Goal: Register for event/course

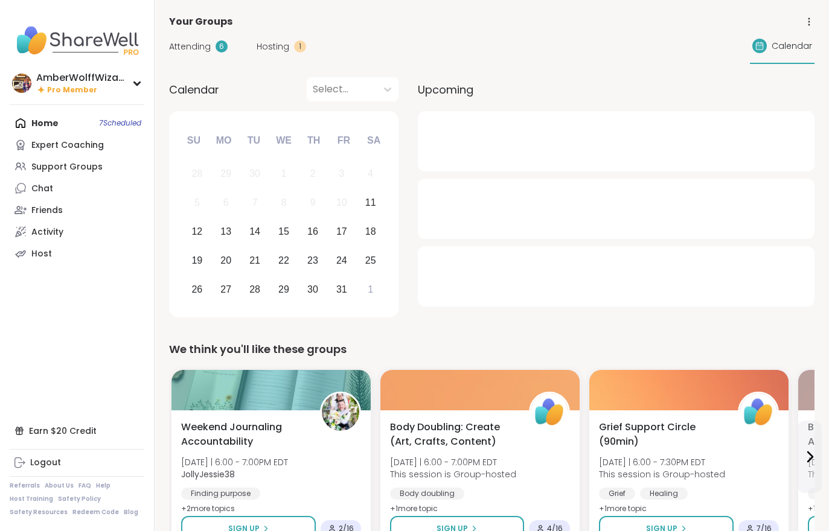
click at [288, 53] on div "Attending 6 Hosting 1 Calendar" at bounding box center [491, 46] width 645 height 35
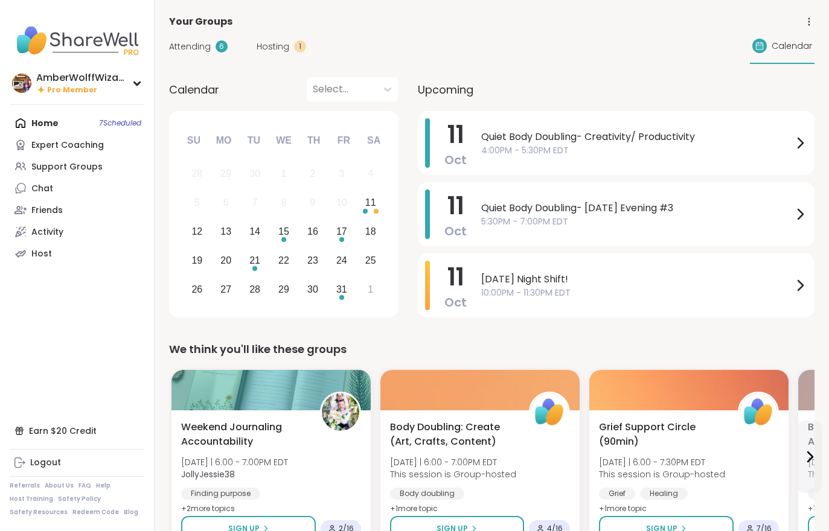
click at [269, 51] on span "Hosting" at bounding box center [272, 46] width 33 height 13
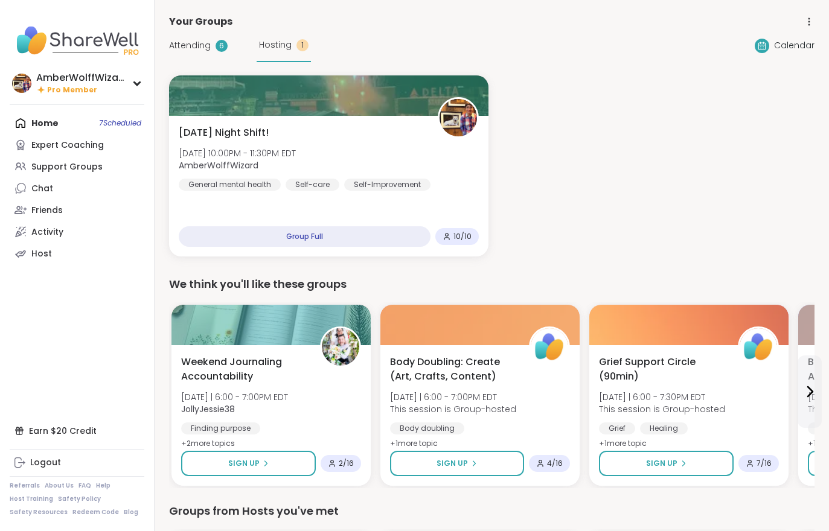
click at [290, 168] on span "AmberWolffWizard" at bounding box center [237, 165] width 117 height 12
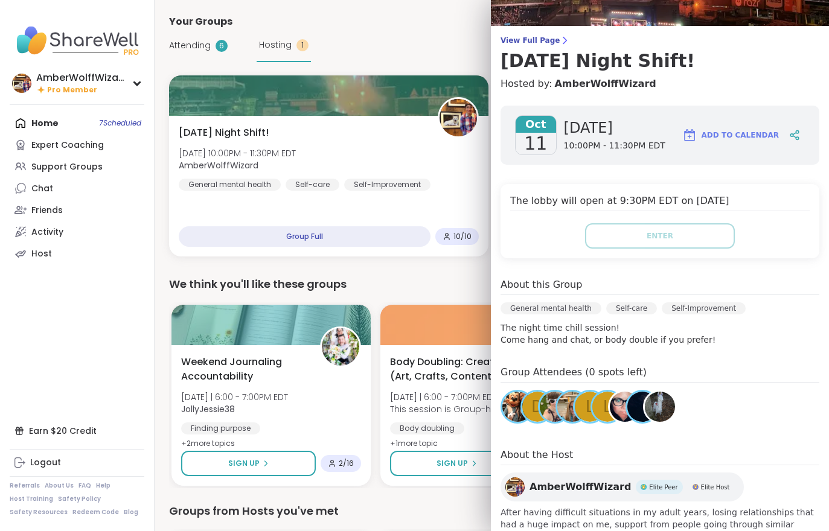
scroll to position [91, 0]
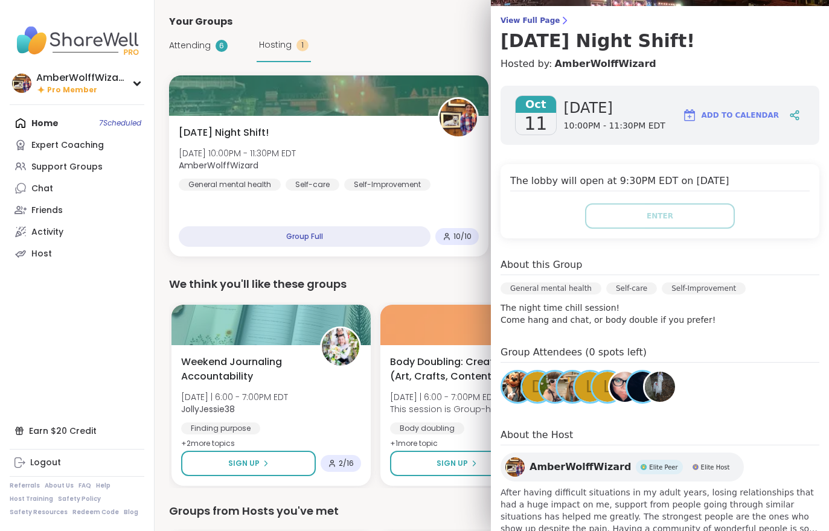
click at [197, 46] on span "Attending" at bounding box center [190, 45] width 42 height 13
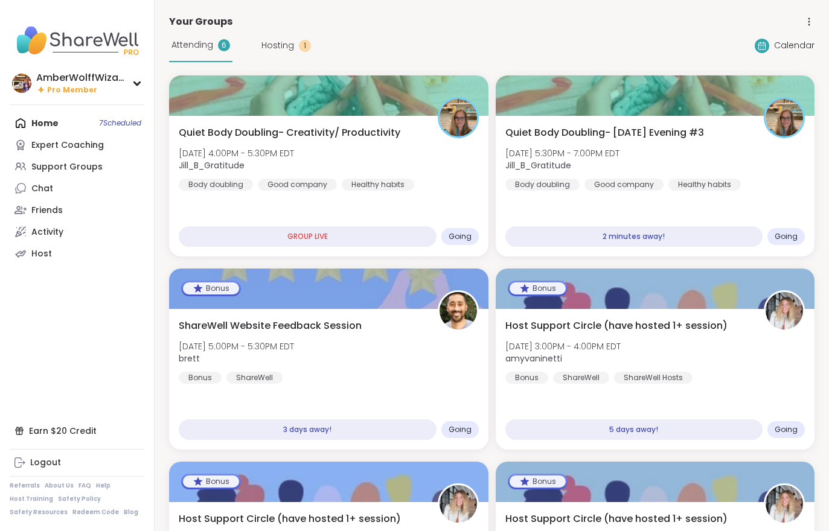
click at [387, 141] on div "Quiet Body Doubling- Creativity/ Productivity [DATE] 4:00PM - 5:30PM EDT Jill_B…" at bounding box center [329, 158] width 300 height 65
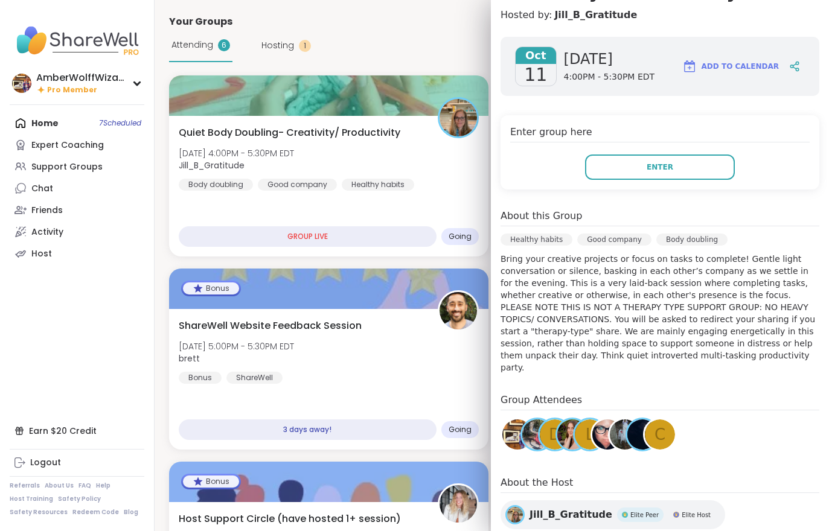
scroll to position [165, 0]
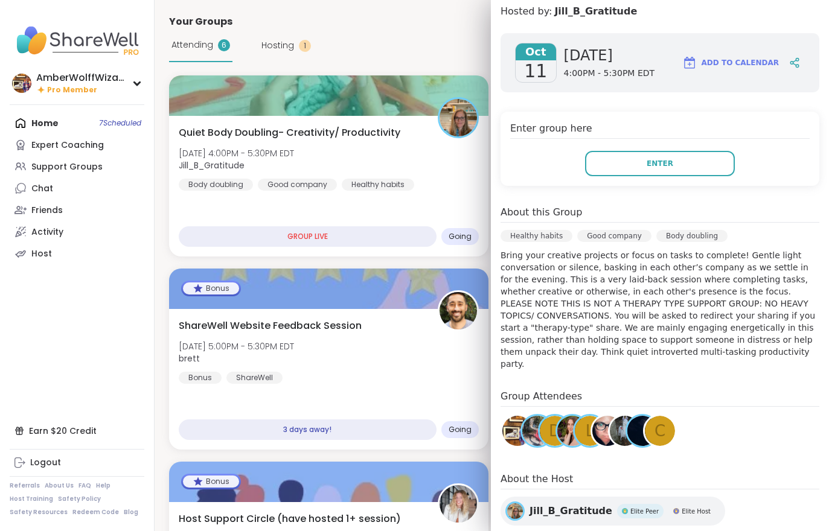
click at [690, 196] on div "[DATE] [DATE] 4:00PM - 5:30PM EDT Add to Calendar Enter group here Enter About …" at bounding box center [660, 300] width 338 height 553
click at [679, 168] on button "Enter" at bounding box center [660, 163] width 150 height 25
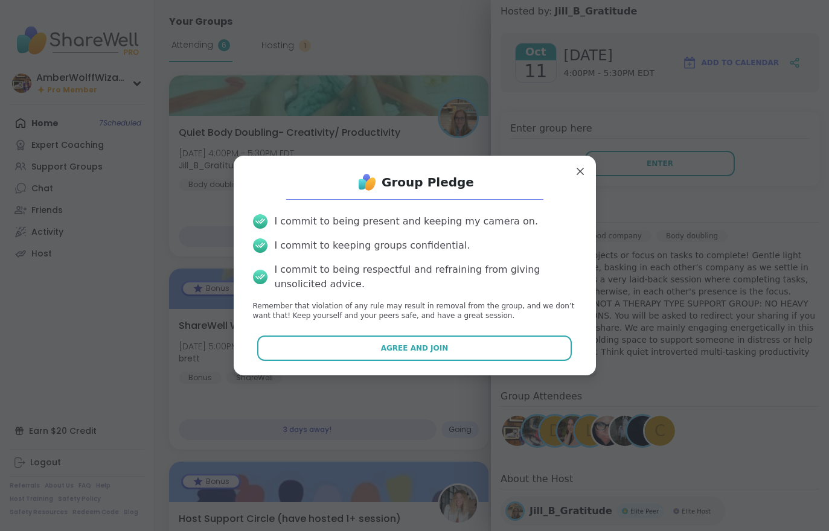
click at [380, 350] on button "Agree and Join" at bounding box center [414, 348] width 314 height 25
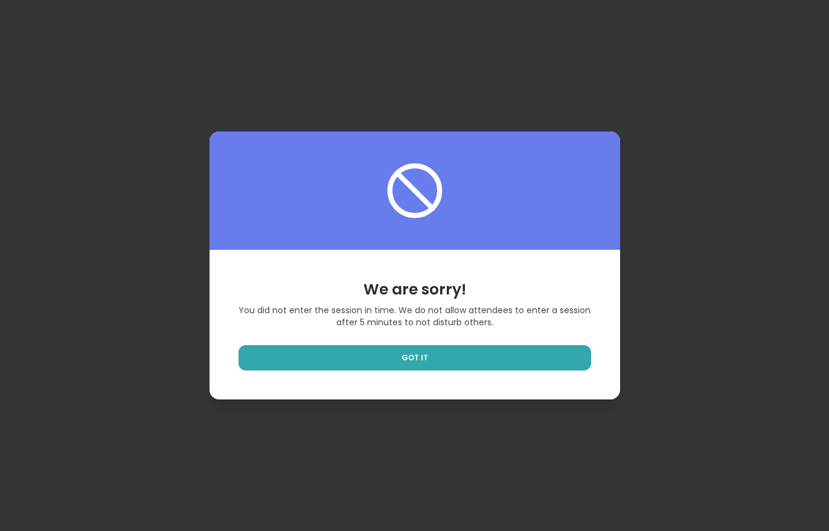
click at [472, 363] on link "GOT IT" at bounding box center [414, 357] width 352 height 25
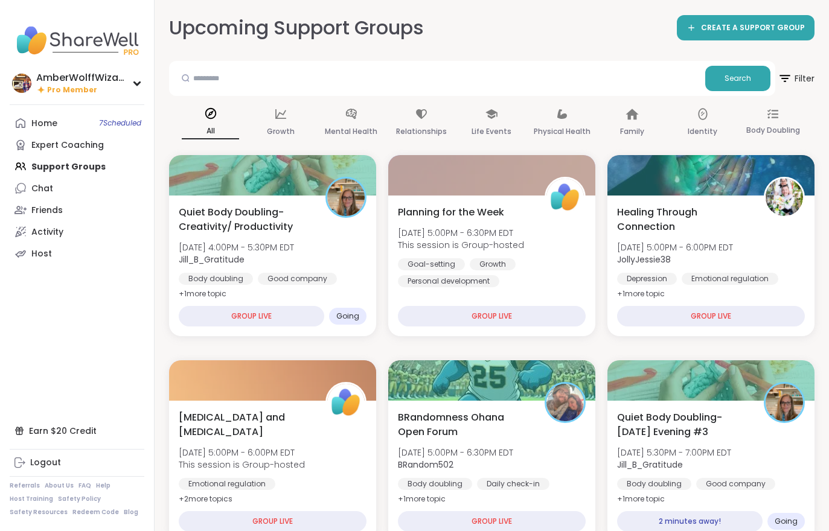
click at [68, 144] on div "Expert Coaching" at bounding box center [67, 145] width 72 height 12
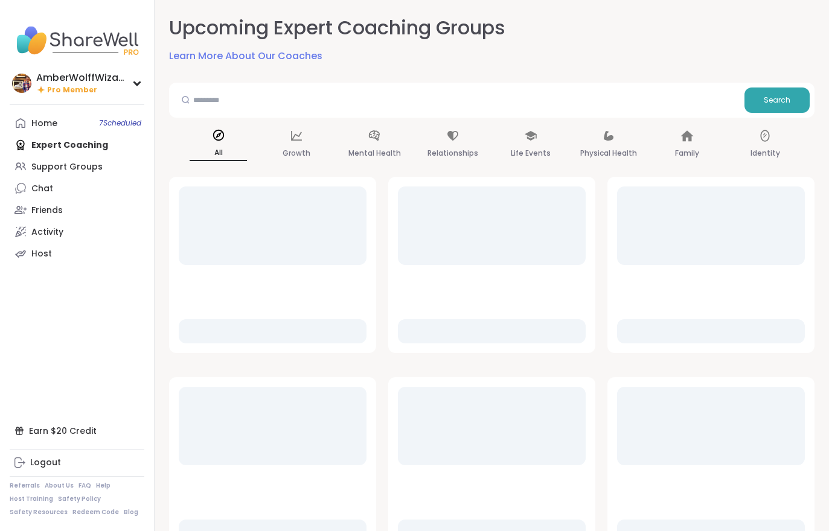
click at [58, 129] on link "Home 7 Scheduled" at bounding box center [77, 123] width 135 height 22
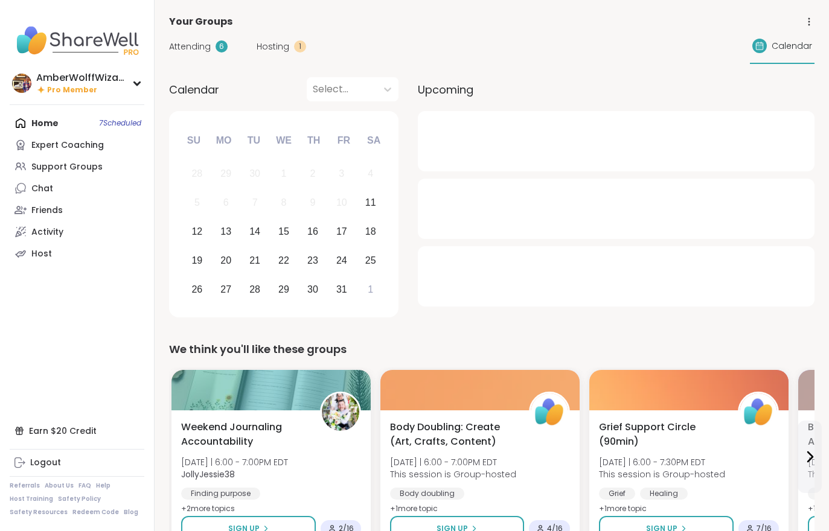
click at [278, 40] on span "Hosting" at bounding box center [272, 46] width 33 height 13
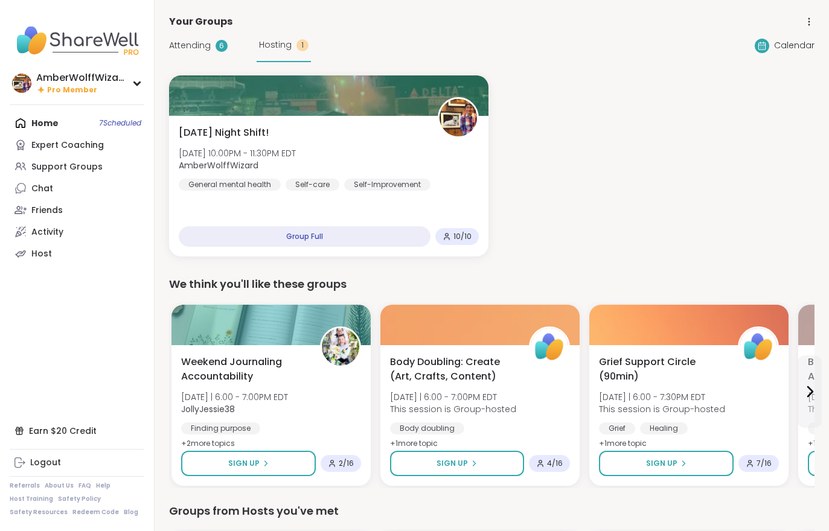
click at [214, 59] on div "Attending 6 Hosting 1" at bounding box center [240, 45] width 142 height 33
click at [212, 51] on div "Attending 6" at bounding box center [198, 45] width 59 height 13
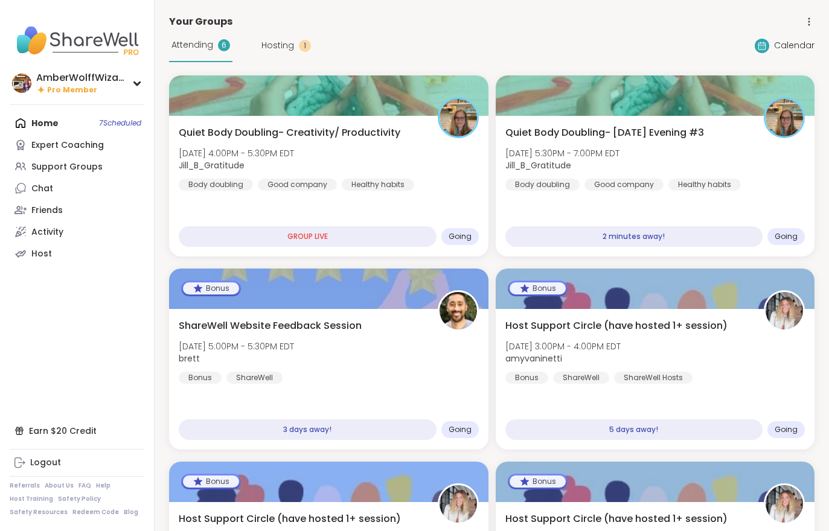
click at [734, 150] on div "Quiet Body Doubling- [DATE] Evening #3 [DATE] 5:30PM - 7:00PM EDT Jill_B_Gratit…" at bounding box center [655, 158] width 300 height 65
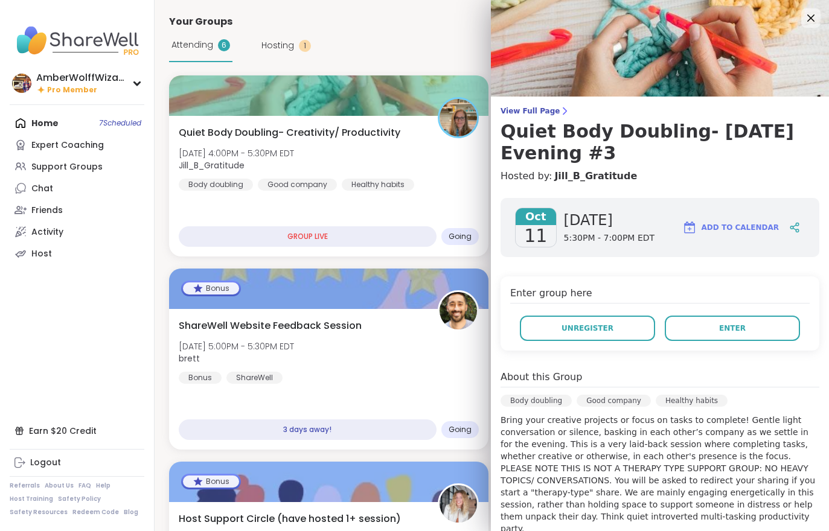
click at [725, 333] on span "Enter" at bounding box center [732, 328] width 27 height 11
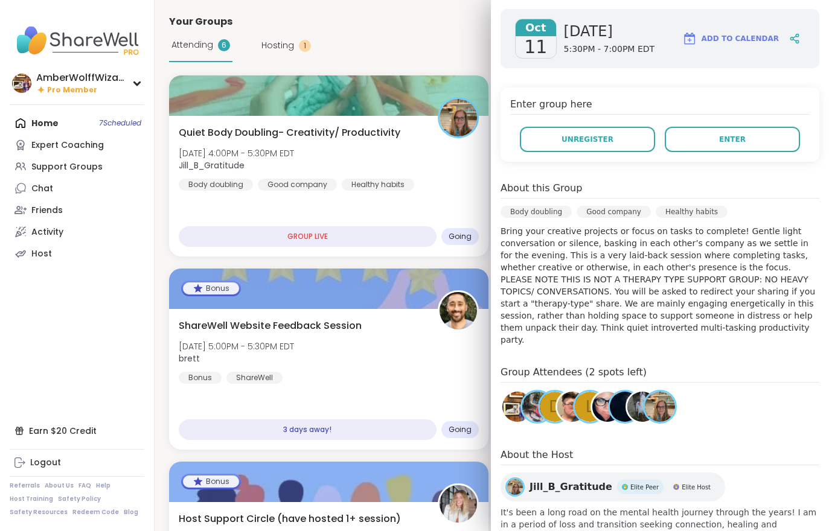
scroll to position [188, 0]
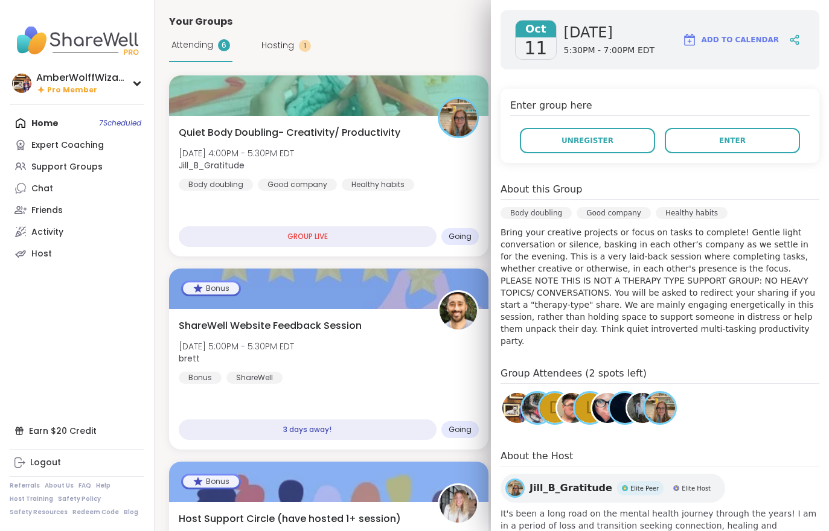
click at [760, 152] on button "Enter" at bounding box center [731, 140] width 135 height 25
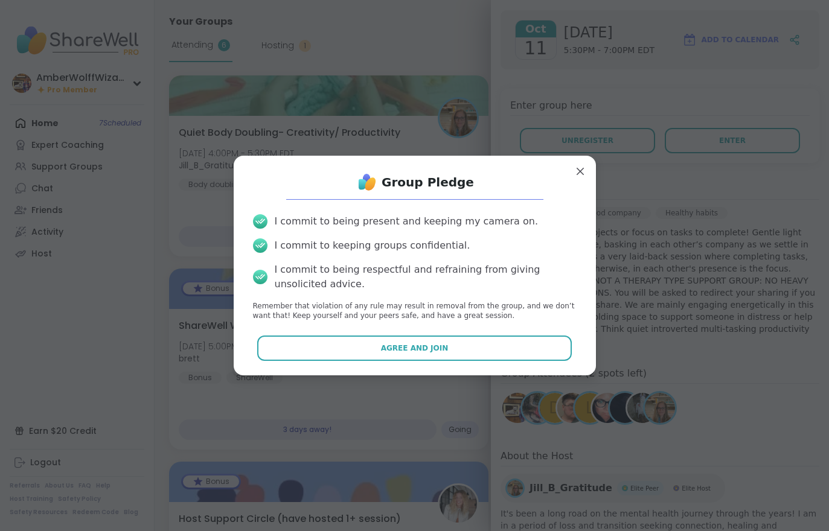
click at [525, 339] on button "Agree and Join" at bounding box center [414, 348] width 314 height 25
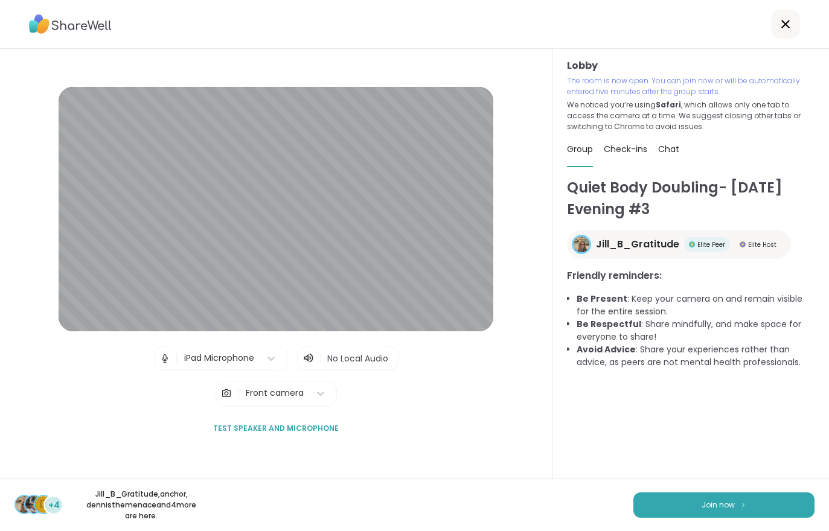
click at [727, 503] on span "Join now" at bounding box center [717, 505] width 33 height 11
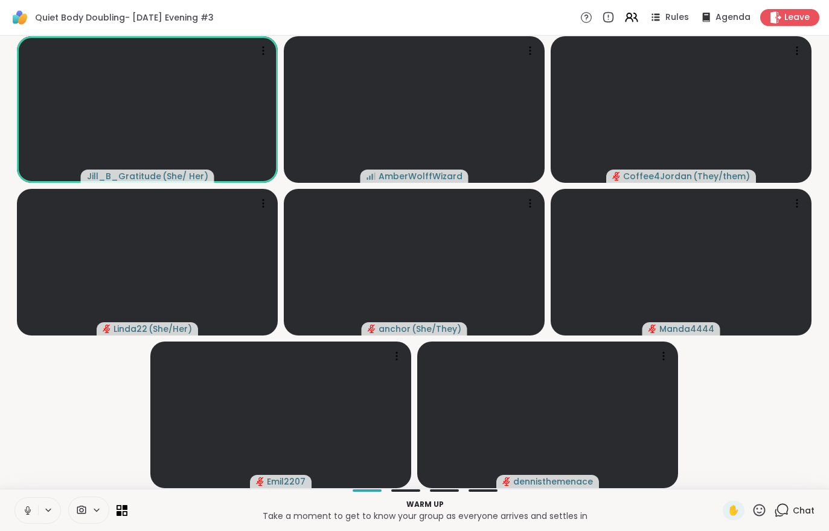
click at [803, 514] on span "Chat" at bounding box center [803, 511] width 22 height 12
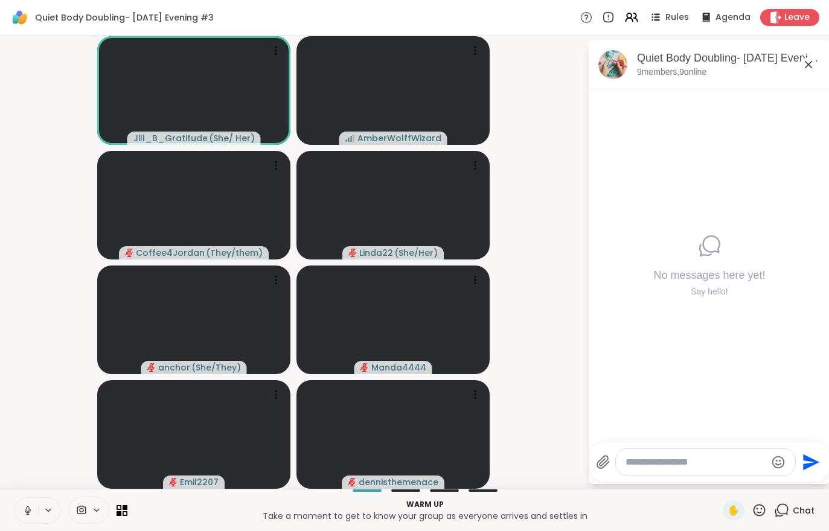
click at [808, 506] on span "Chat" at bounding box center [803, 511] width 22 height 12
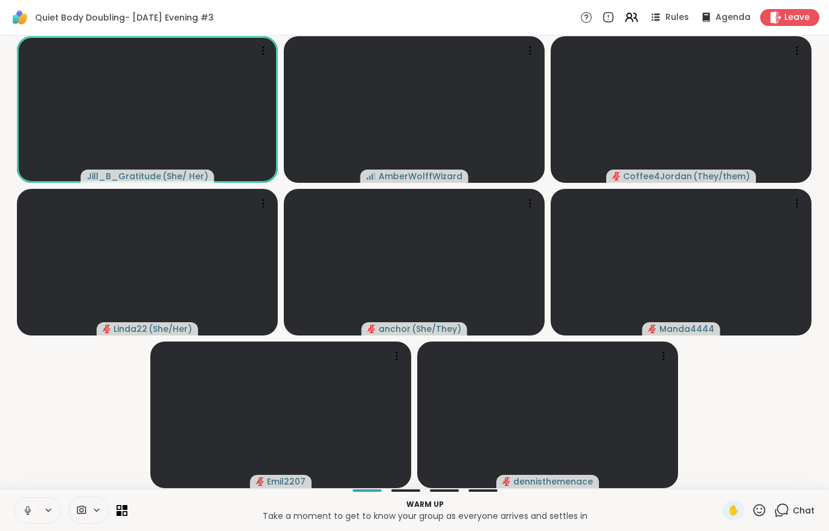
click at [28, 508] on icon at bounding box center [27, 510] width 11 height 11
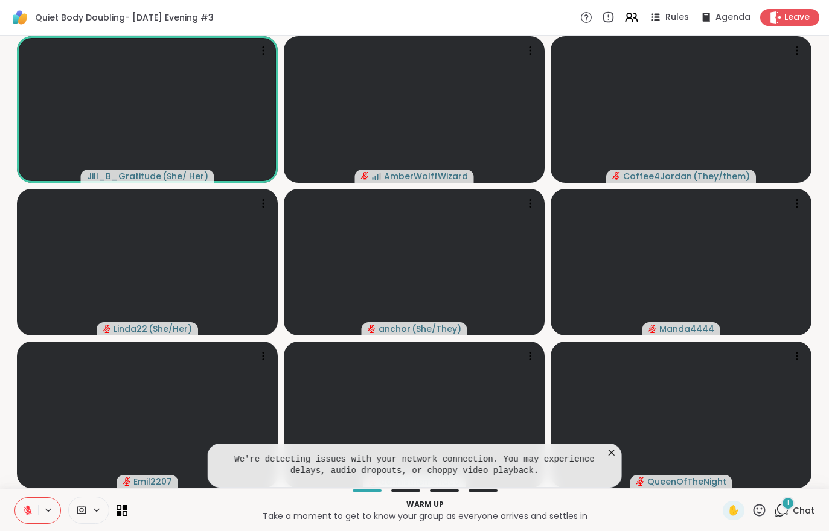
click at [805, 507] on span "Chat" at bounding box center [803, 511] width 22 height 12
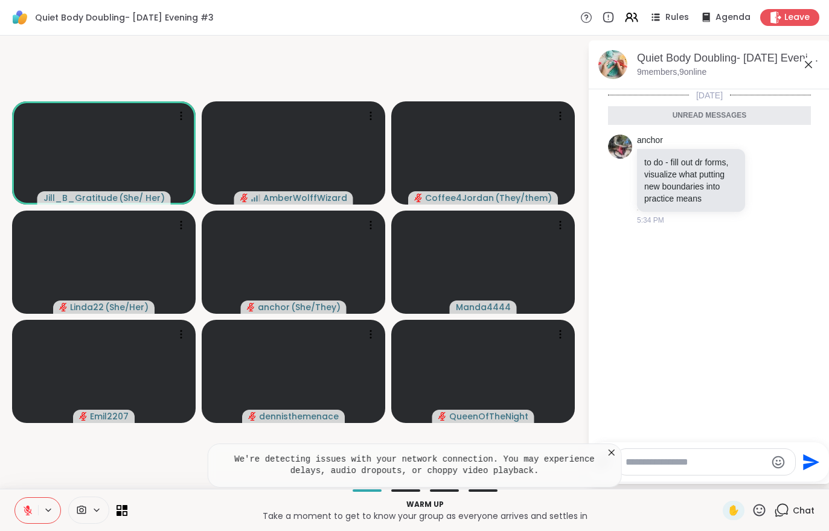
click at [814, 508] on span "Chat" at bounding box center [803, 511] width 22 height 12
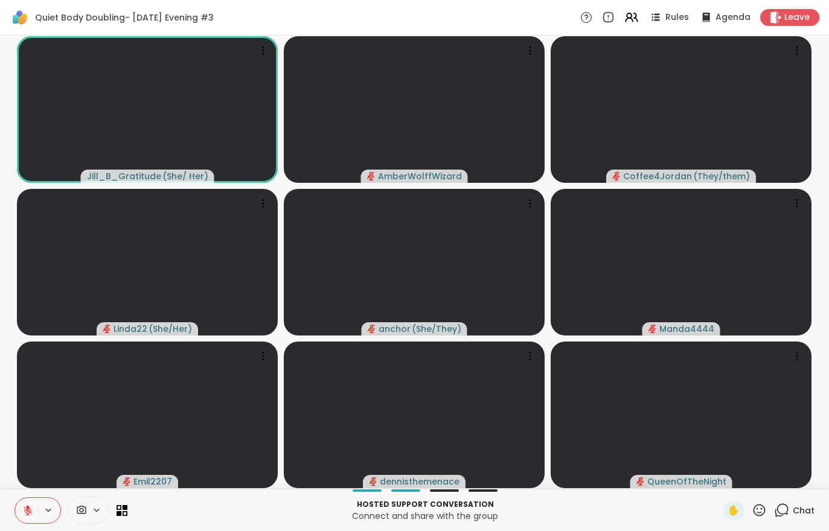
click at [22, 511] on button at bounding box center [26, 510] width 23 height 25
click at [801, 508] on span "Chat" at bounding box center [803, 511] width 22 height 12
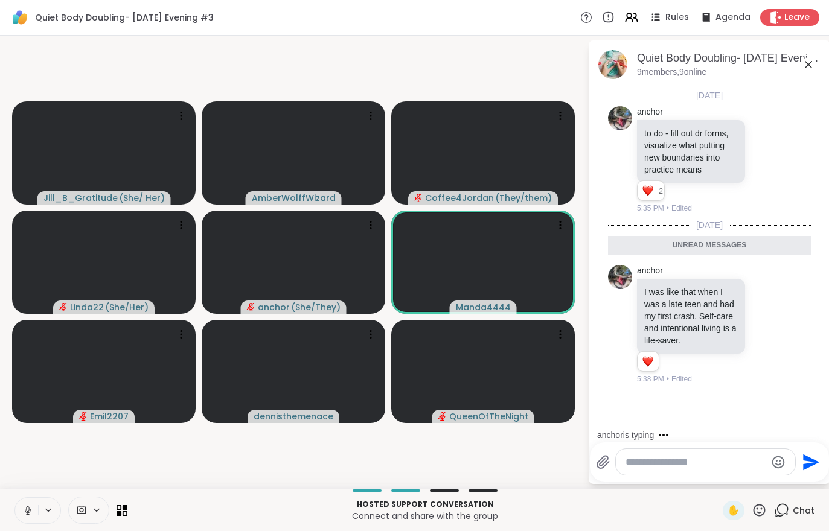
click at [16, 521] on button at bounding box center [26, 510] width 23 height 25
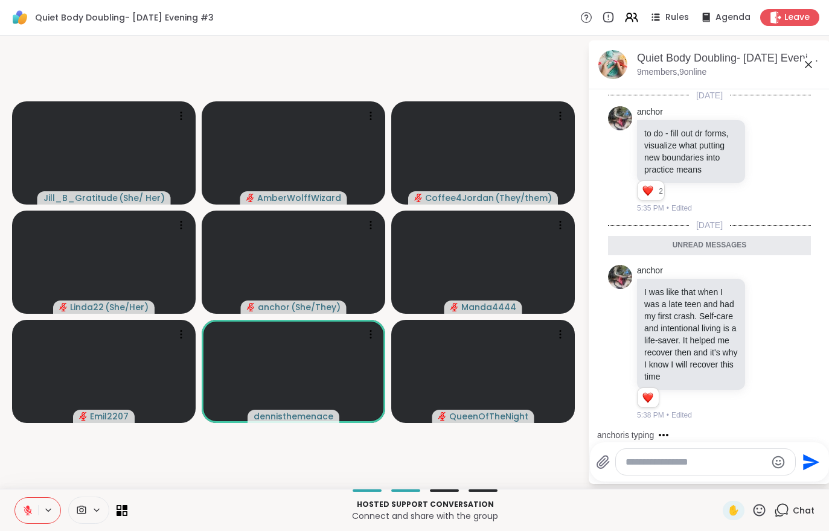
scroll to position [49, 0]
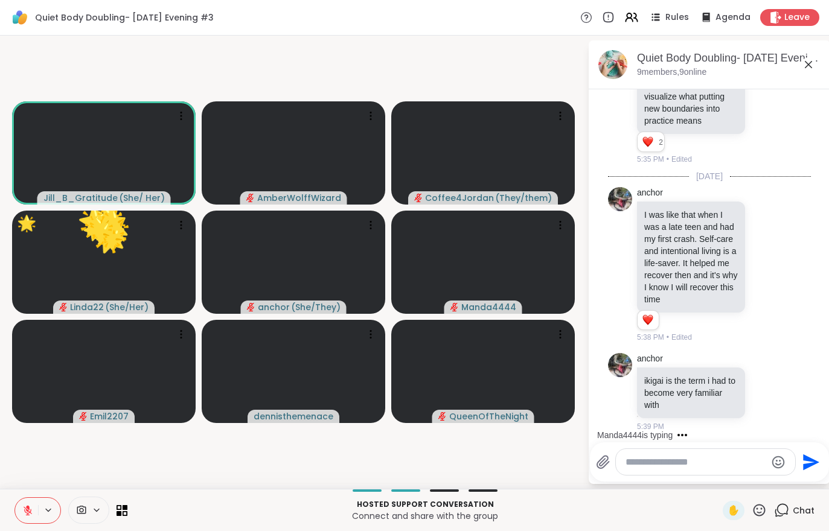
click at [757, 515] on icon at bounding box center [759, 510] width 12 height 12
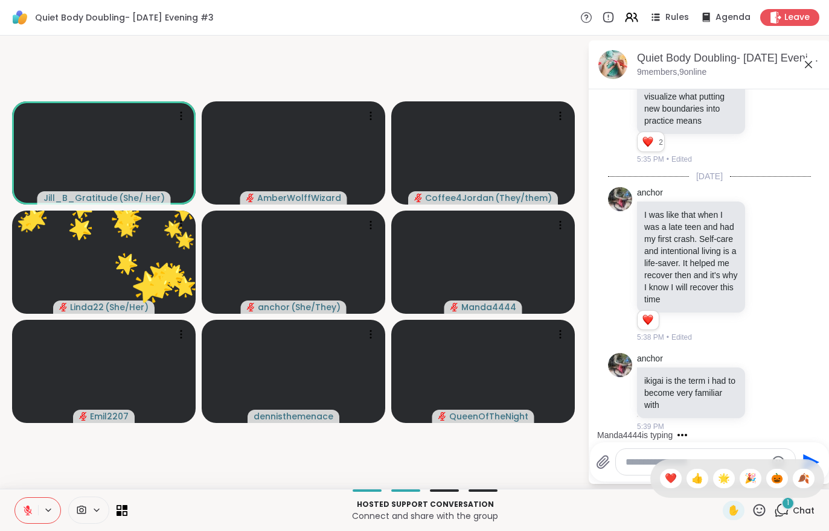
scroll to position [125, 0]
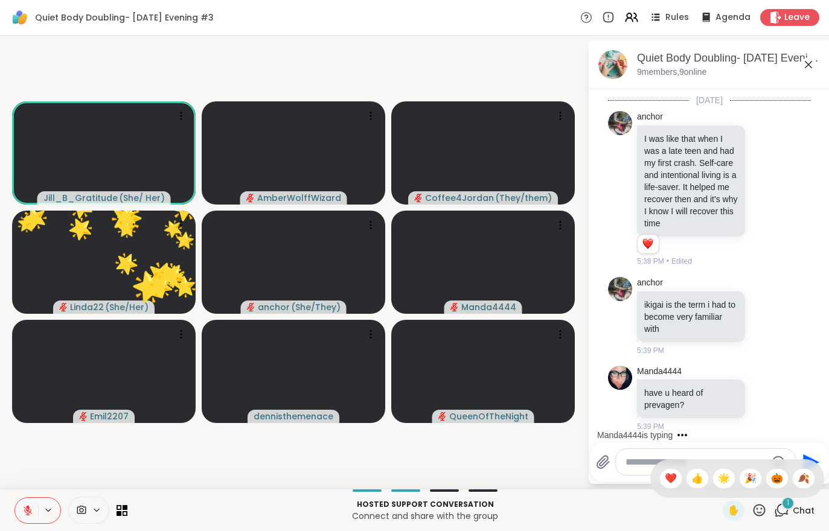
click at [672, 478] on span "❤️" at bounding box center [670, 478] width 12 height 14
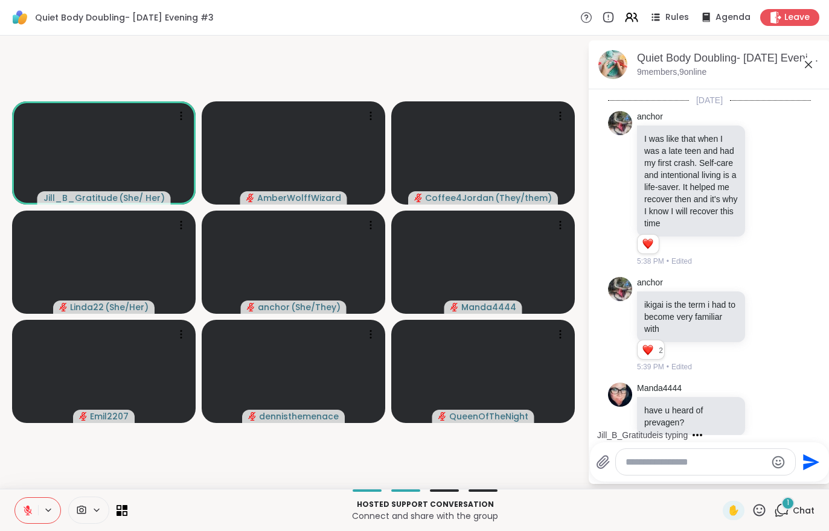
scroll to position [276, 0]
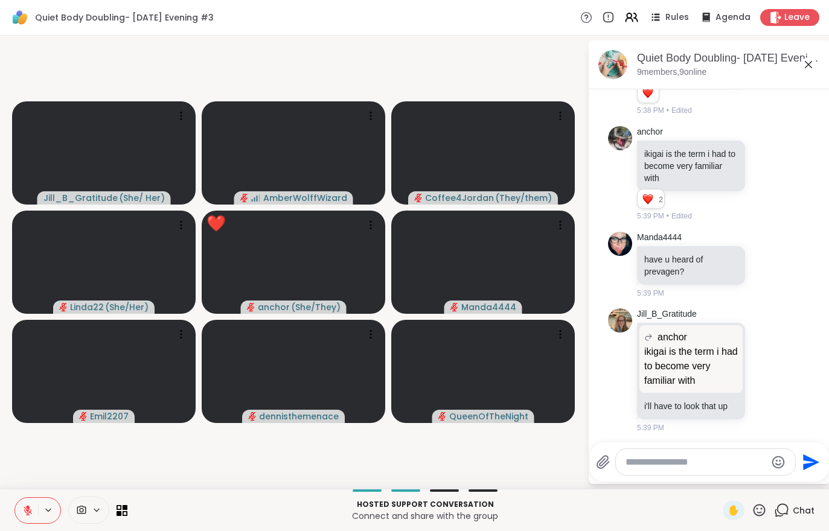
click at [739, 516] on span "✋" at bounding box center [733, 510] width 12 height 14
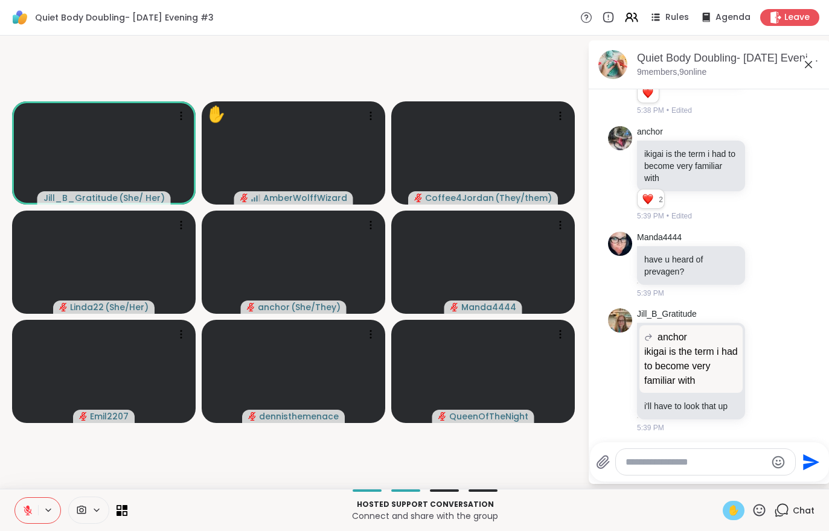
click at [735, 514] on span "✋" at bounding box center [733, 510] width 12 height 14
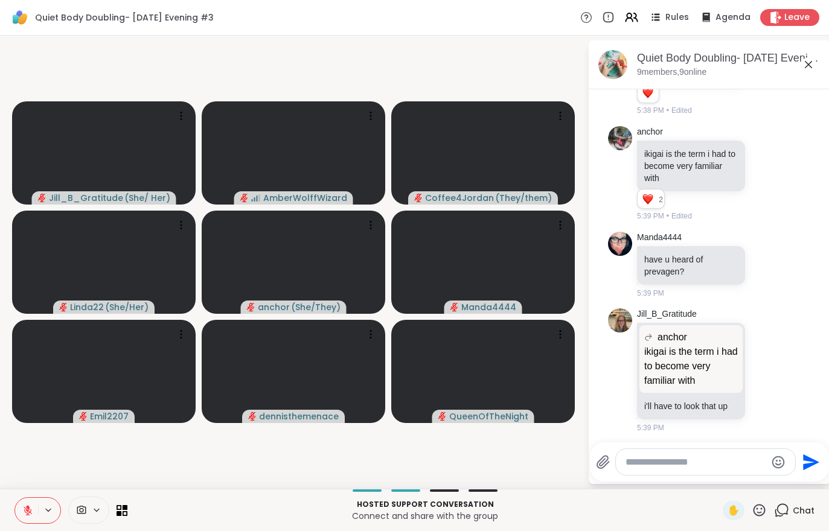
click at [18, 508] on button at bounding box center [26, 510] width 23 height 25
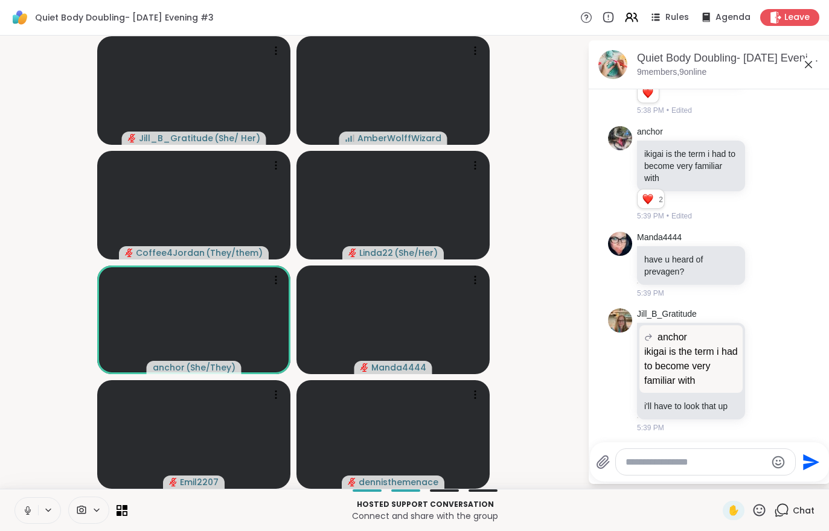
click at [33, 509] on icon at bounding box center [27, 510] width 11 height 11
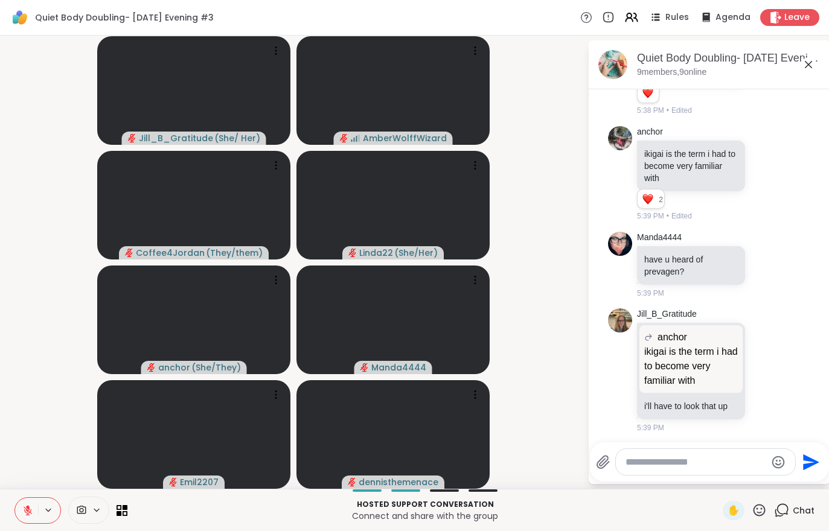
click at [16, 503] on button at bounding box center [26, 510] width 23 height 25
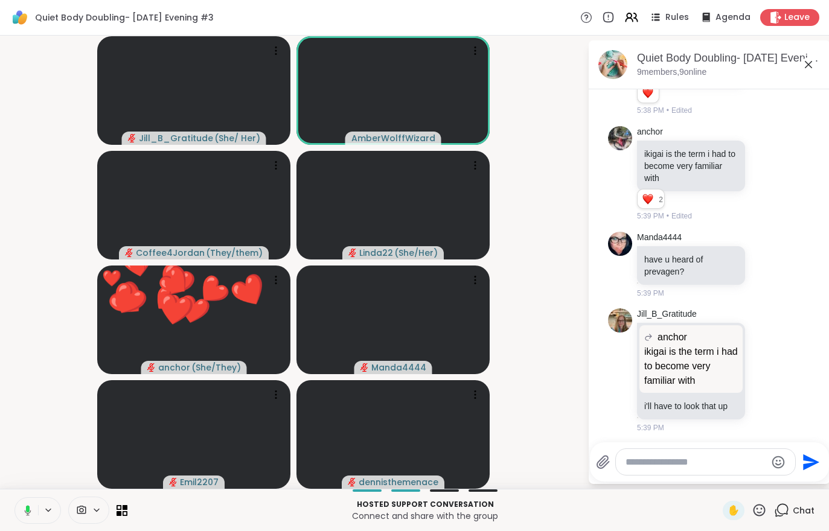
click at [447, 445] on video at bounding box center [392, 434] width 193 height 109
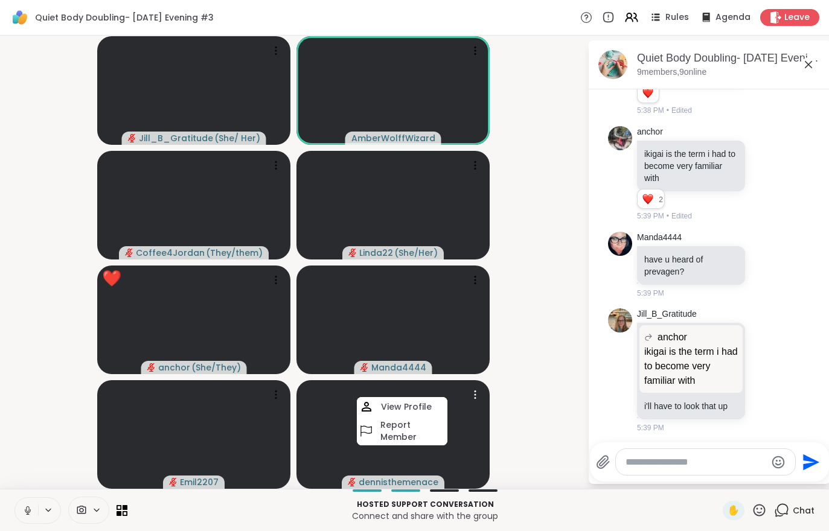
click at [427, 93] on video at bounding box center [392, 90] width 193 height 109
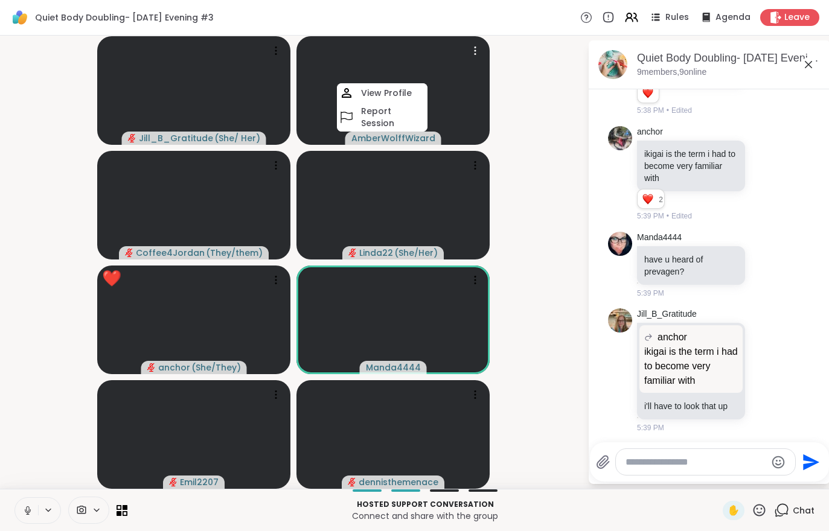
click at [390, 98] on h4 "View Profile" at bounding box center [386, 93] width 51 height 12
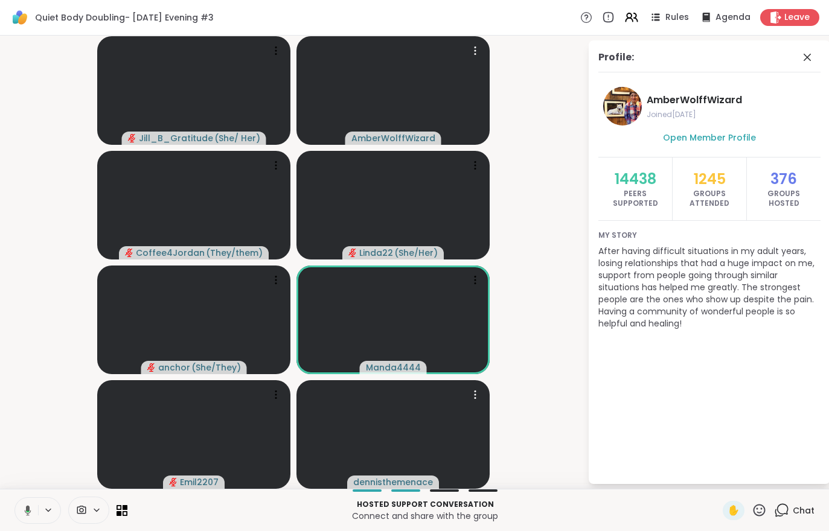
click at [421, 430] on video at bounding box center [392, 434] width 193 height 109
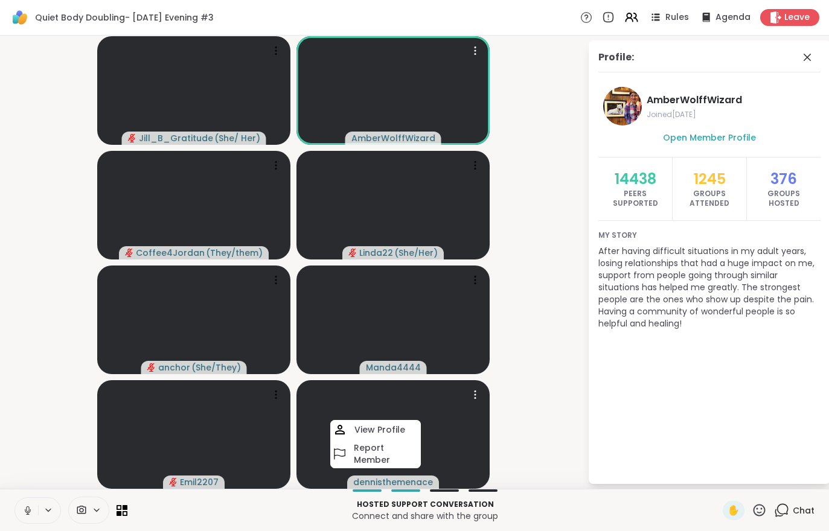
click at [18, 521] on button at bounding box center [26, 510] width 23 height 25
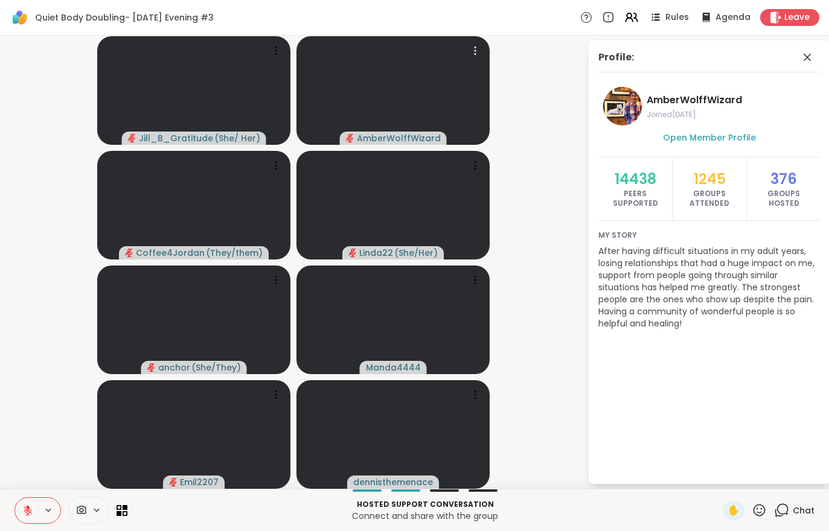
click at [27, 499] on button at bounding box center [26, 510] width 23 height 25
click at [410, 443] on video at bounding box center [392, 434] width 193 height 109
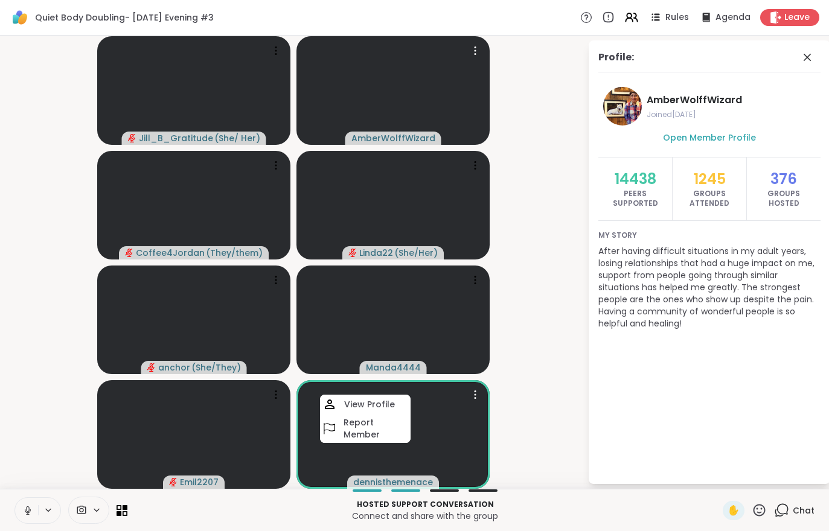
click at [387, 403] on h4 "View Profile" at bounding box center [369, 404] width 51 height 12
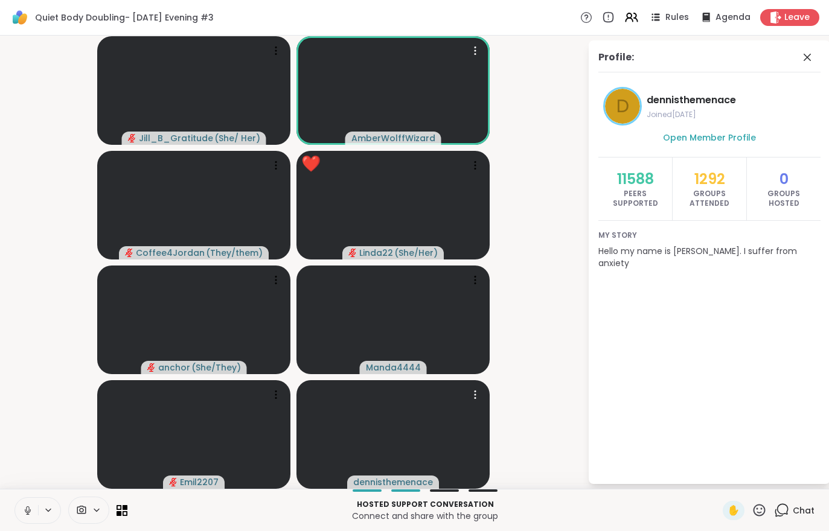
click at [27, 511] on icon at bounding box center [27, 508] width 3 height 5
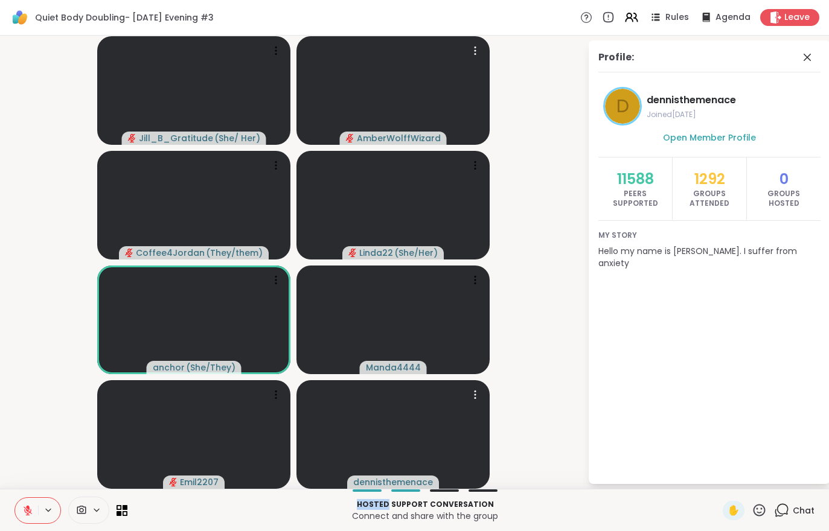
click at [26, 480] on video-player-container "Jill_B_Gratitude ( She/ Her ) AmberWolffWizard Coffee4Jordan ( They/them ) Lind…" at bounding box center [293, 262] width 573 height 444
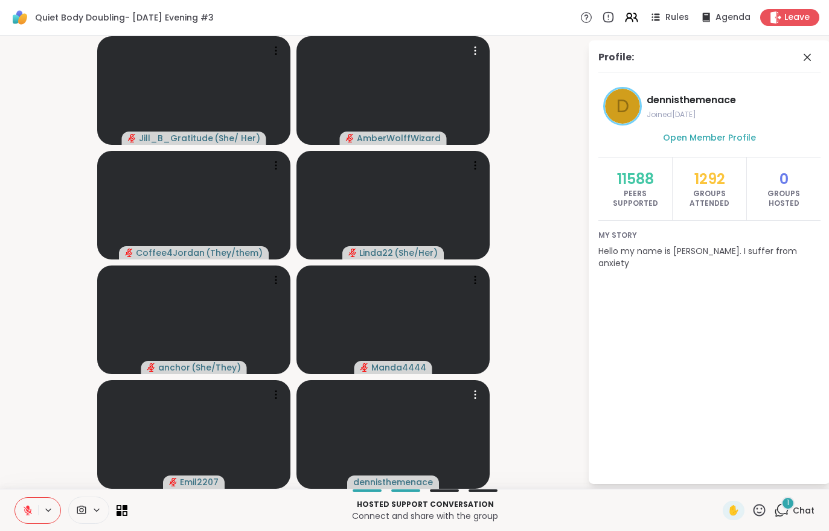
click at [17, 521] on button at bounding box center [26, 510] width 23 height 25
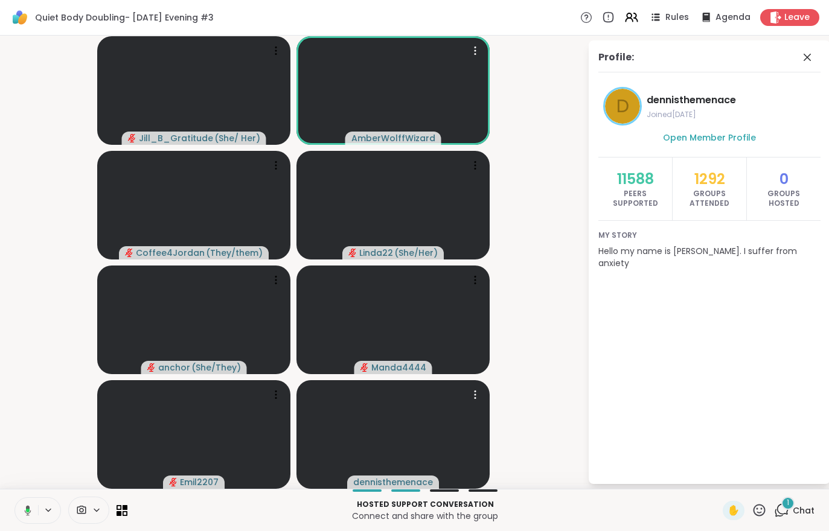
click at [803, 507] on span "Chat" at bounding box center [803, 511] width 22 height 12
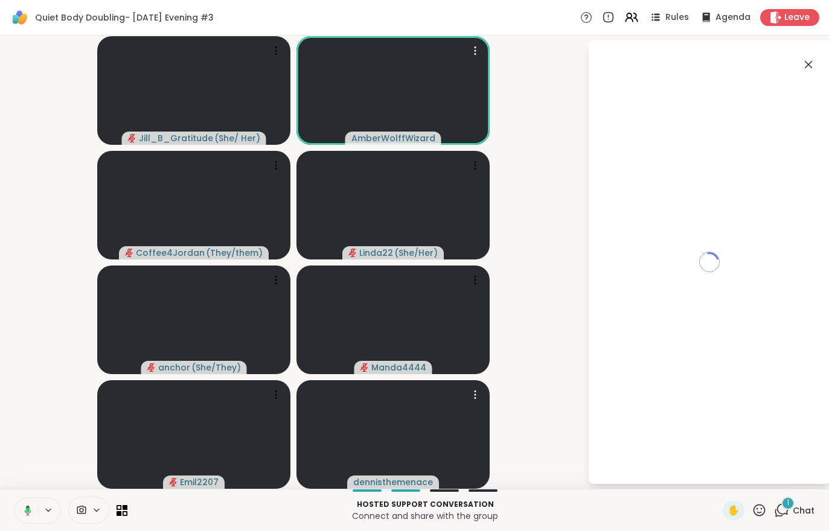
click at [798, 506] on span "Chat" at bounding box center [803, 511] width 22 height 12
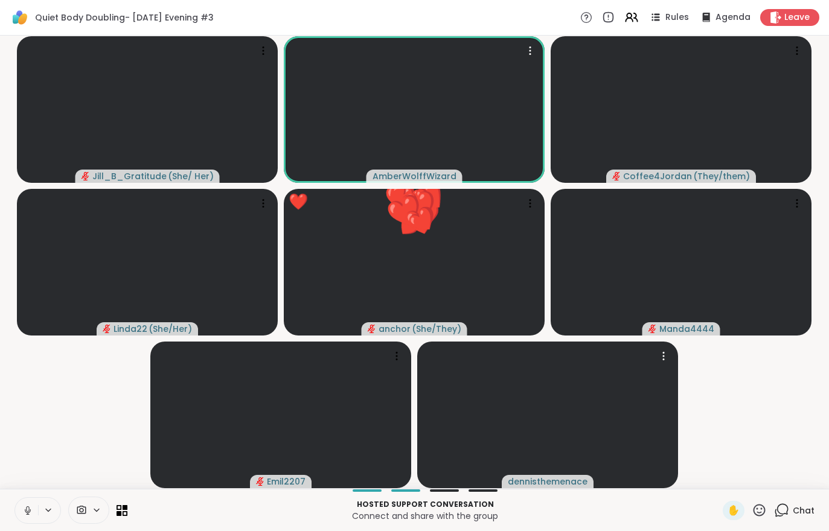
click at [806, 509] on span "Chat" at bounding box center [803, 511] width 22 height 12
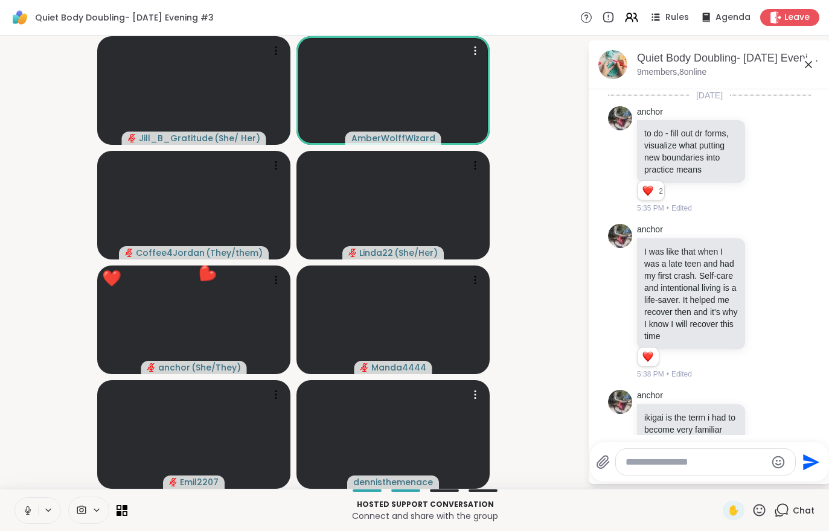
scroll to position [357, 0]
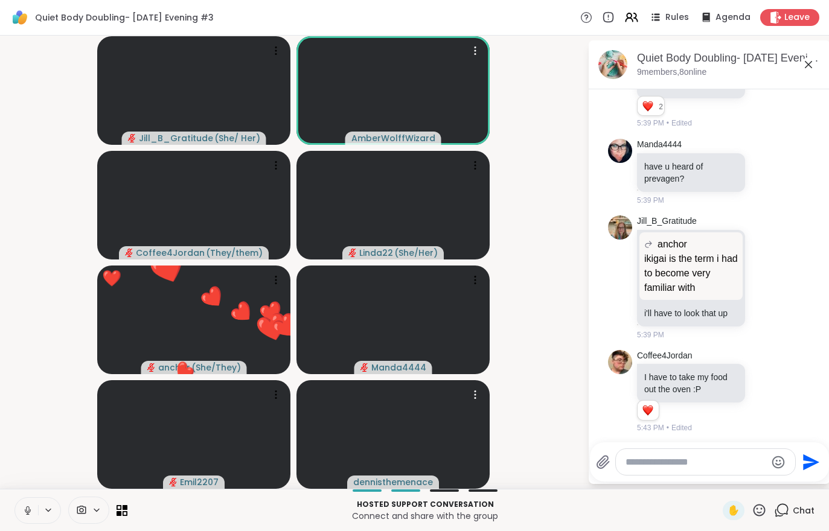
click at [24, 500] on button at bounding box center [26, 510] width 23 height 25
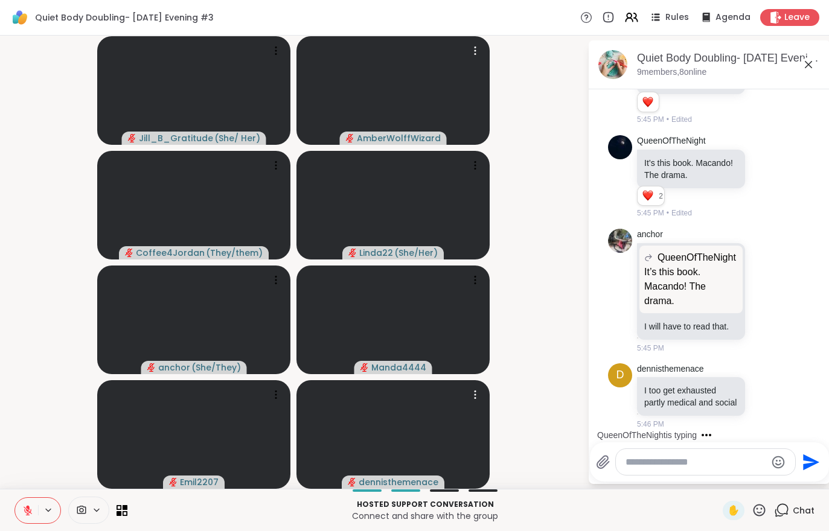
scroll to position [901, 0]
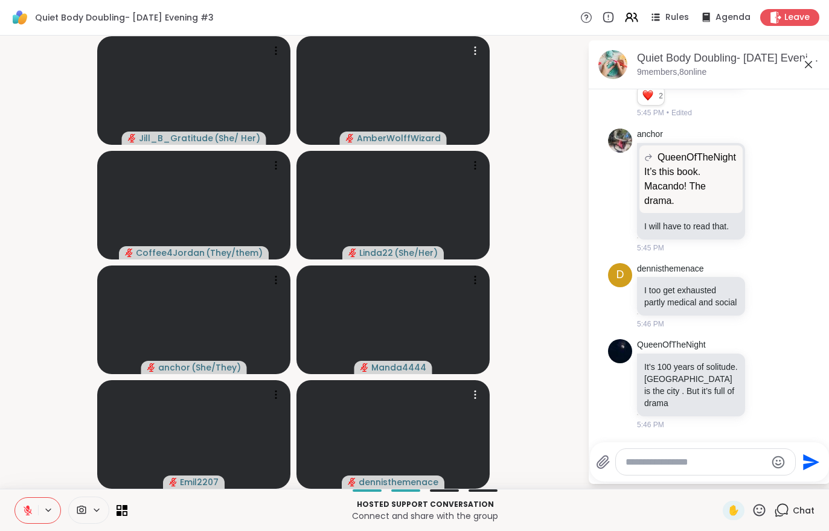
click at [16, 505] on button at bounding box center [26, 510] width 23 height 25
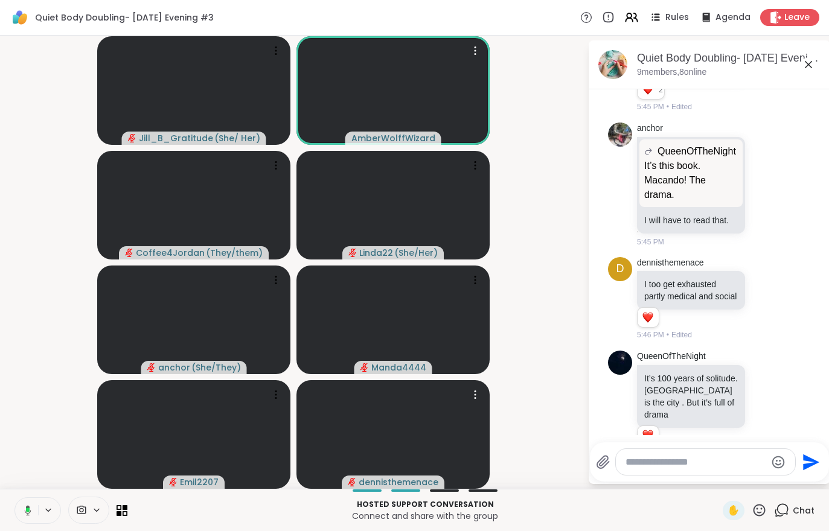
scroll to position [935, 0]
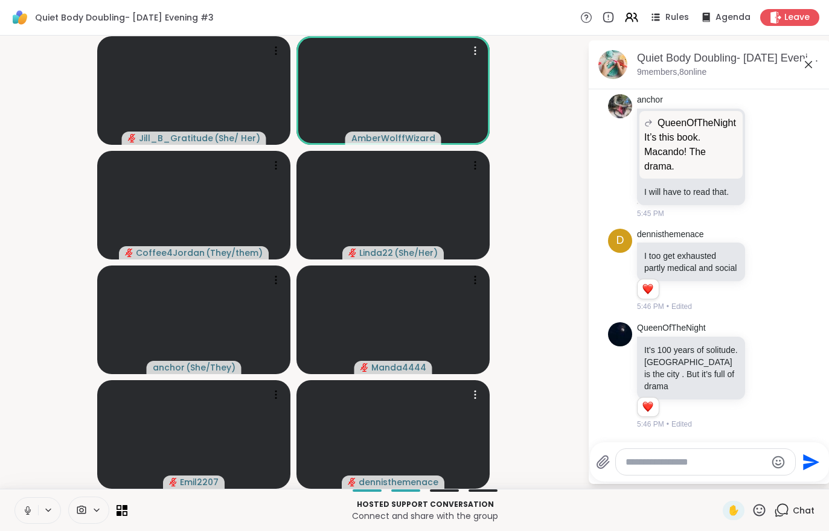
click at [101, 503] on div at bounding box center [88, 510] width 41 height 27
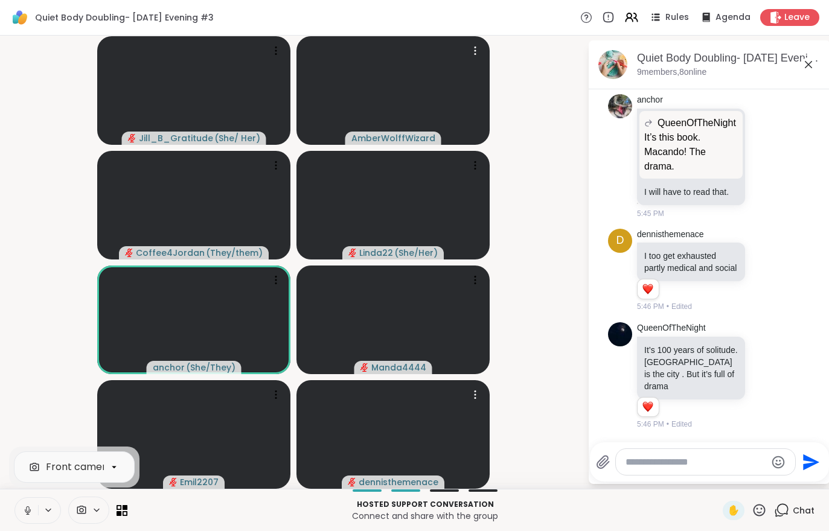
click at [106, 469] on div at bounding box center [114, 467] width 21 height 21
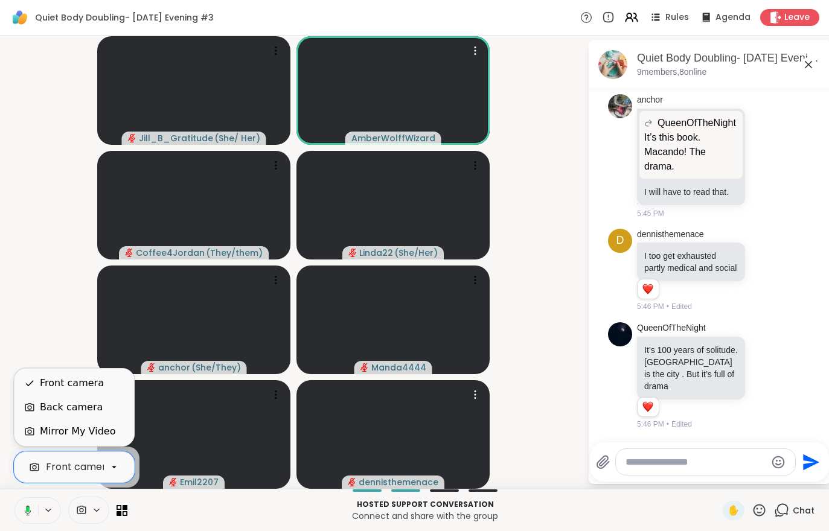
click at [98, 434] on div "Mirror My Video" at bounding box center [77, 431] width 75 height 14
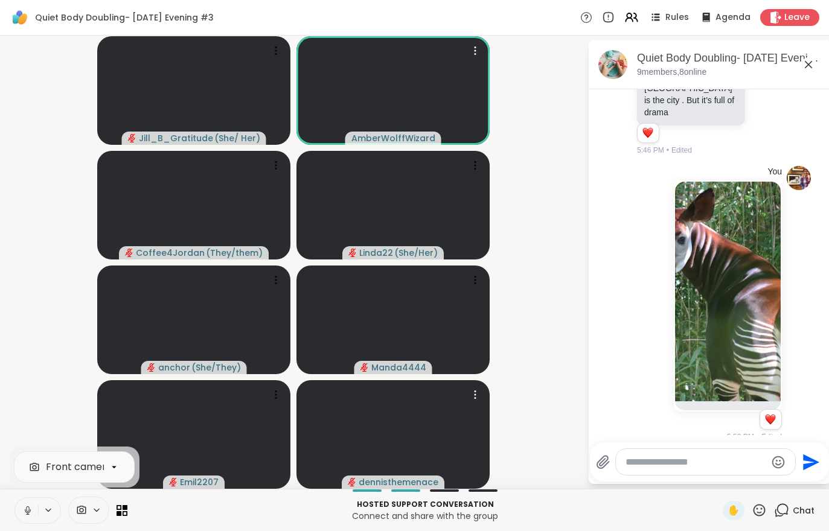
scroll to position [1220, 0]
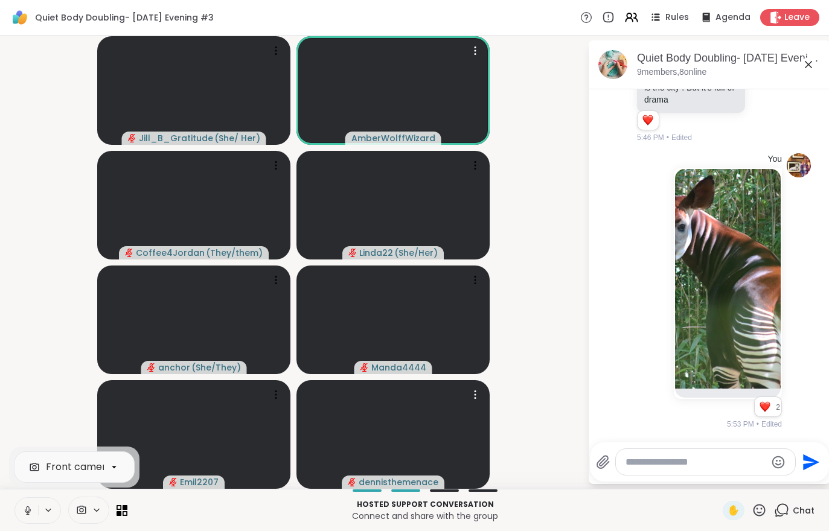
click at [17, 504] on button at bounding box center [26, 510] width 23 height 25
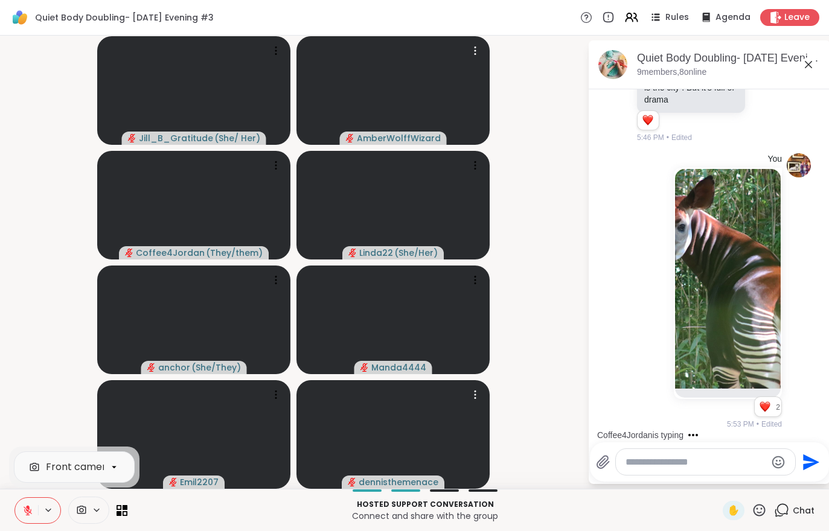
scroll to position [1284, 0]
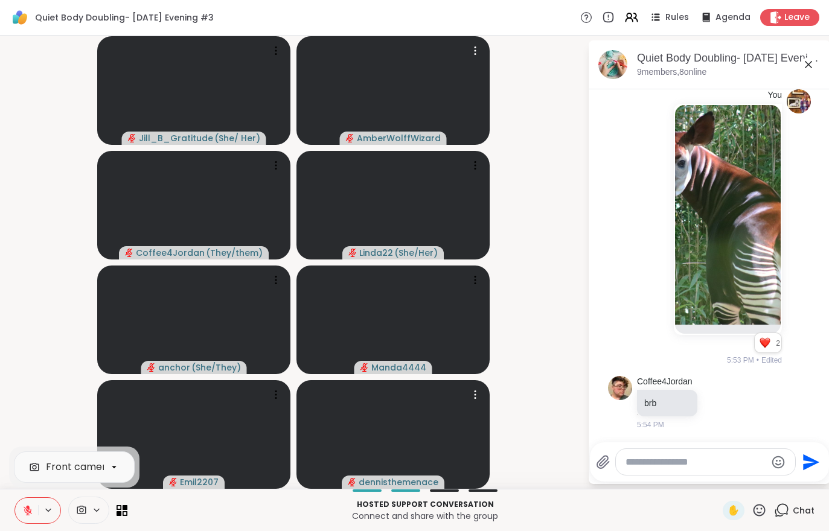
click at [807, 12] on span "Leave" at bounding box center [796, 17] width 25 height 12
click at [416, 305] on video at bounding box center [392, 320] width 193 height 109
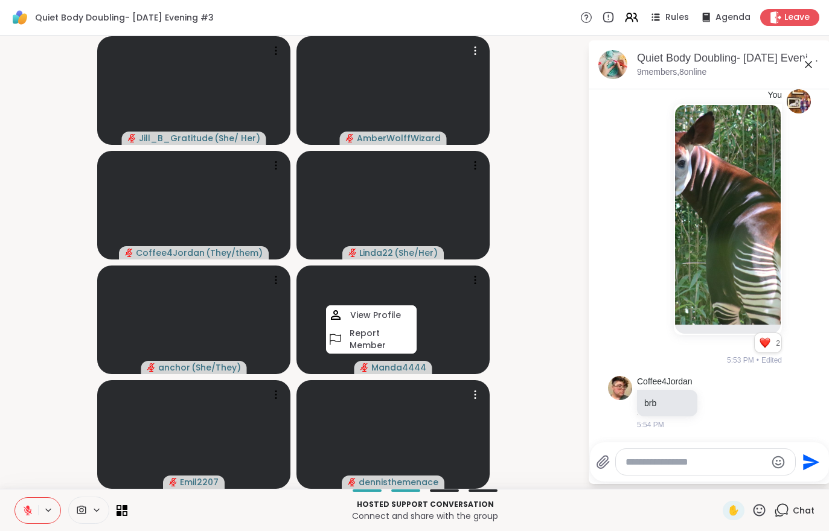
click at [772, 21] on icon at bounding box center [775, 17] width 11 height 12
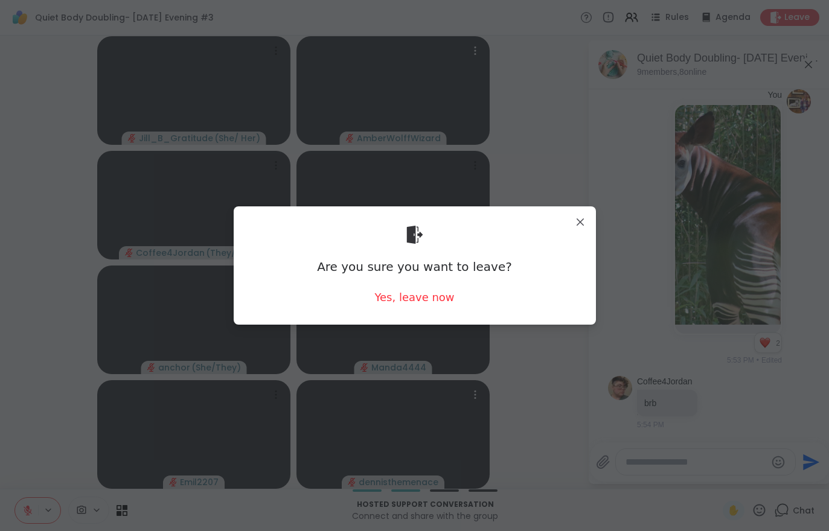
click at [410, 316] on div "Are you sure you want to leave? Yes, leave now" at bounding box center [415, 265] width 362 height 118
click at [422, 293] on div "Yes, leave now" at bounding box center [414, 297] width 80 height 15
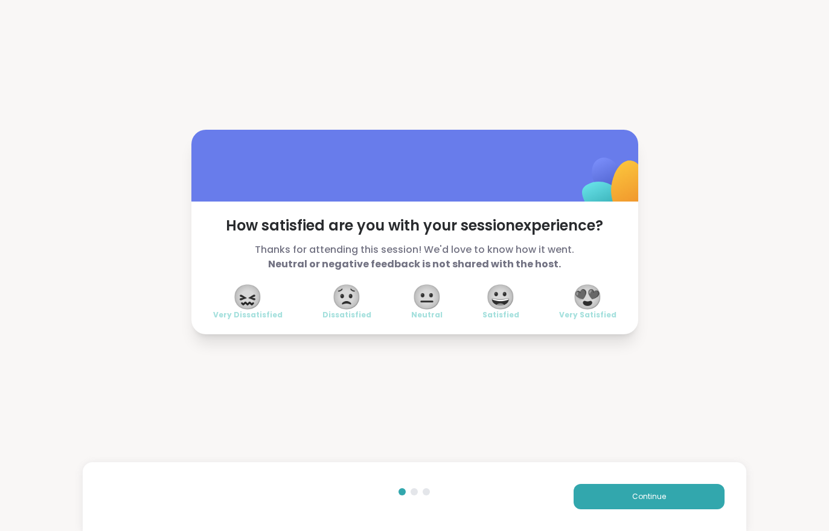
click at [599, 507] on button "Continue" at bounding box center [648, 496] width 151 height 25
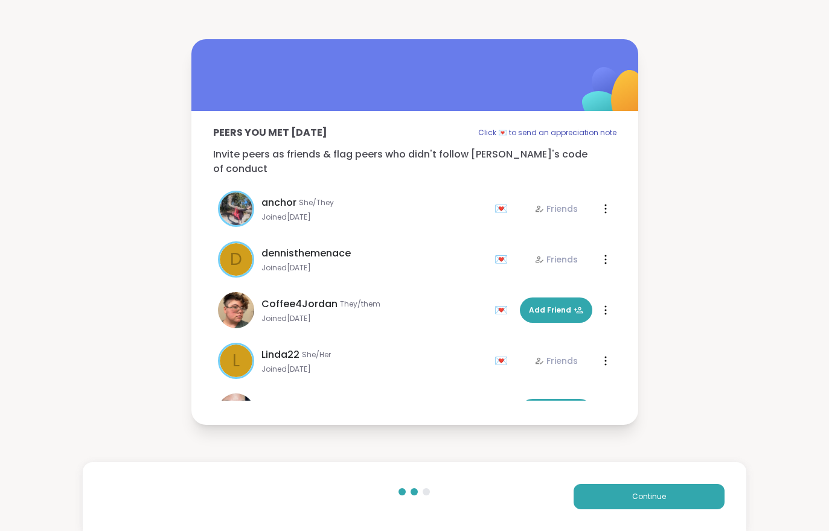
click at [603, 511] on div "Continue" at bounding box center [414, 496] width 663 height 69
click at [609, 502] on button "Continue" at bounding box center [648, 496] width 151 height 25
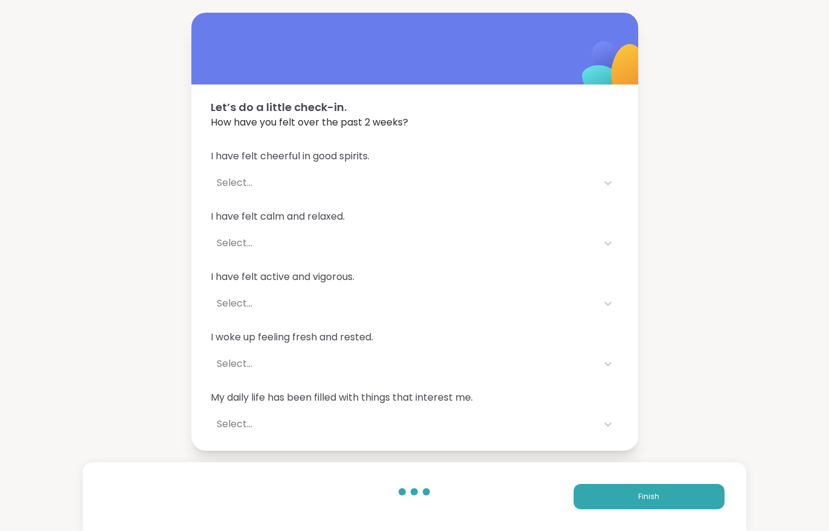
click at [609, 502] on button "Finish" at bounding box center [648, 496] width 151 height 25
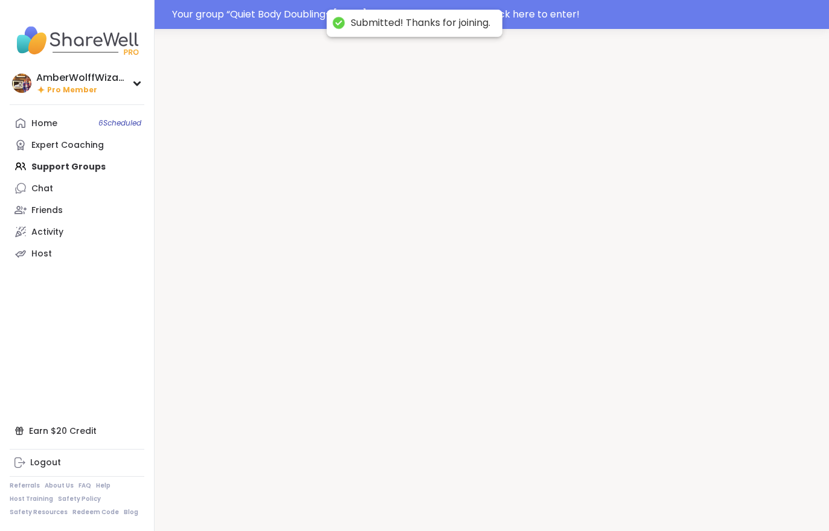
click at [602, 495] on div at bounding box center [491, 294] width 674 height 531
click at [590, 489] on div at bounding box center [491, 294] width 674 height 531
